Goal: Navigation & Orientation: Understand site structure

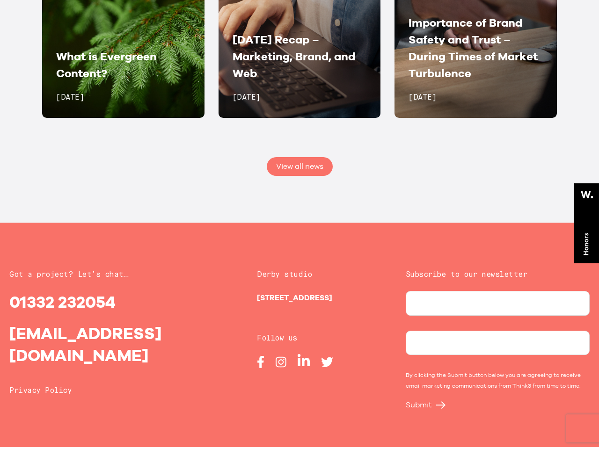
scroll to position [2, 0]
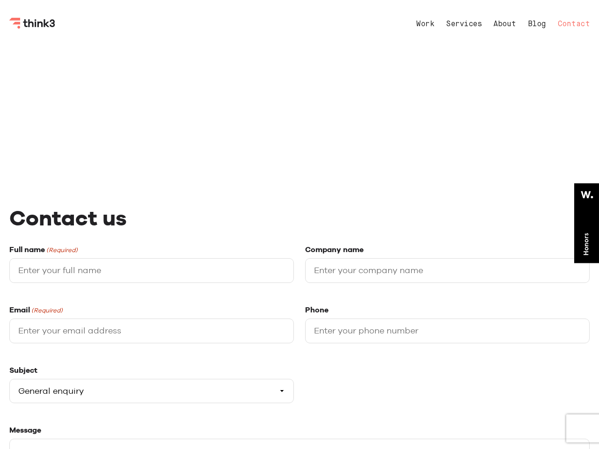
select select "General enquiry"
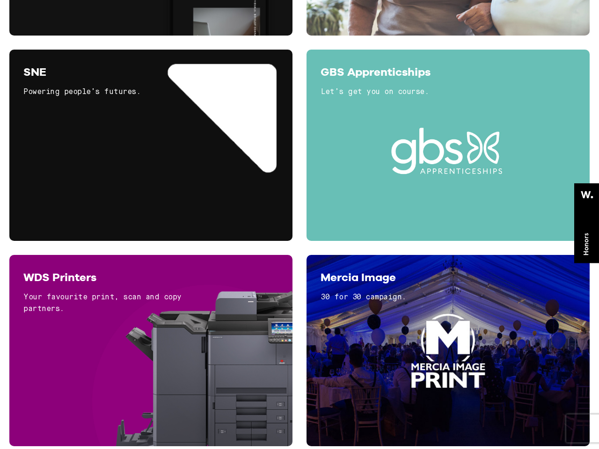
scroll to position [2, 0]
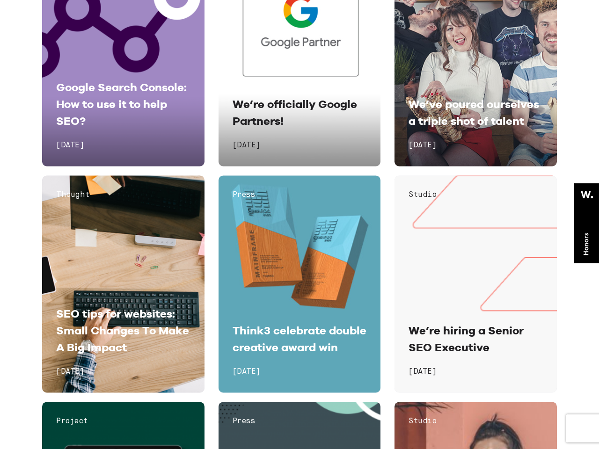
scroll to position [6174, 0]
